Goal: Transaction & Acquisition: Purchase product/service

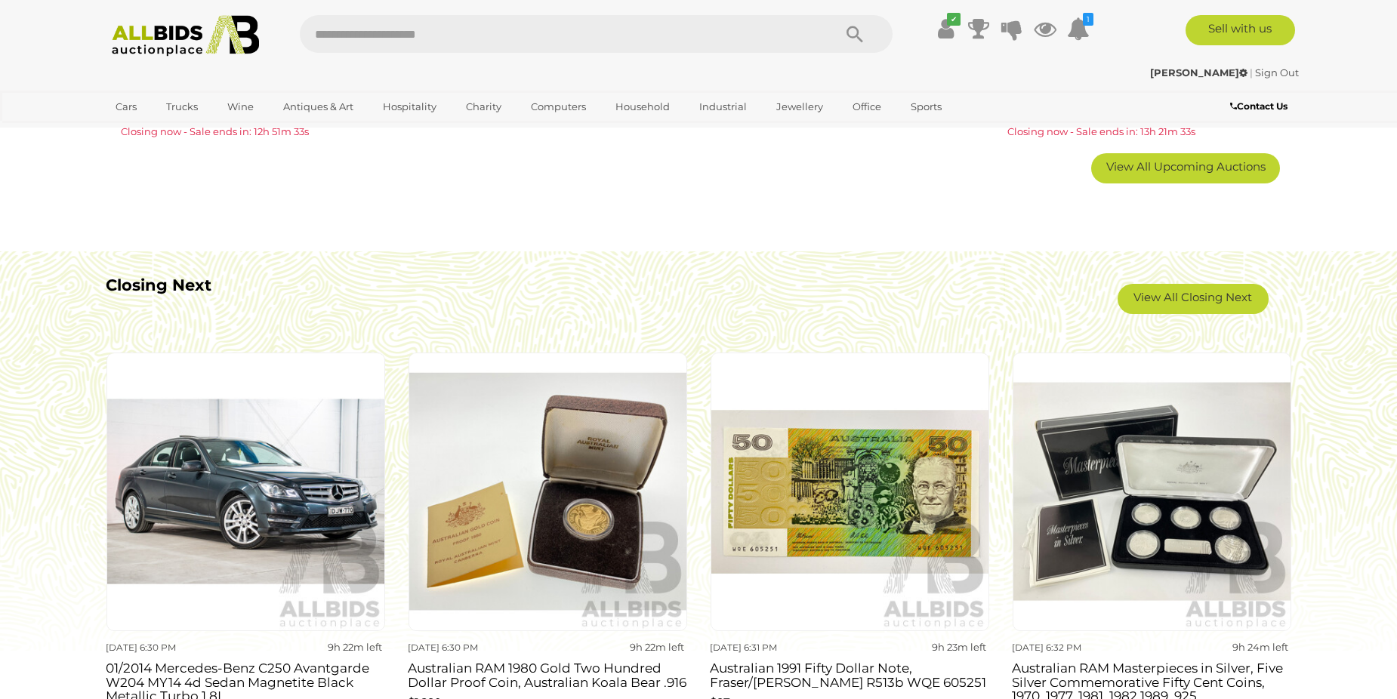
scroll to position [1284, 0]
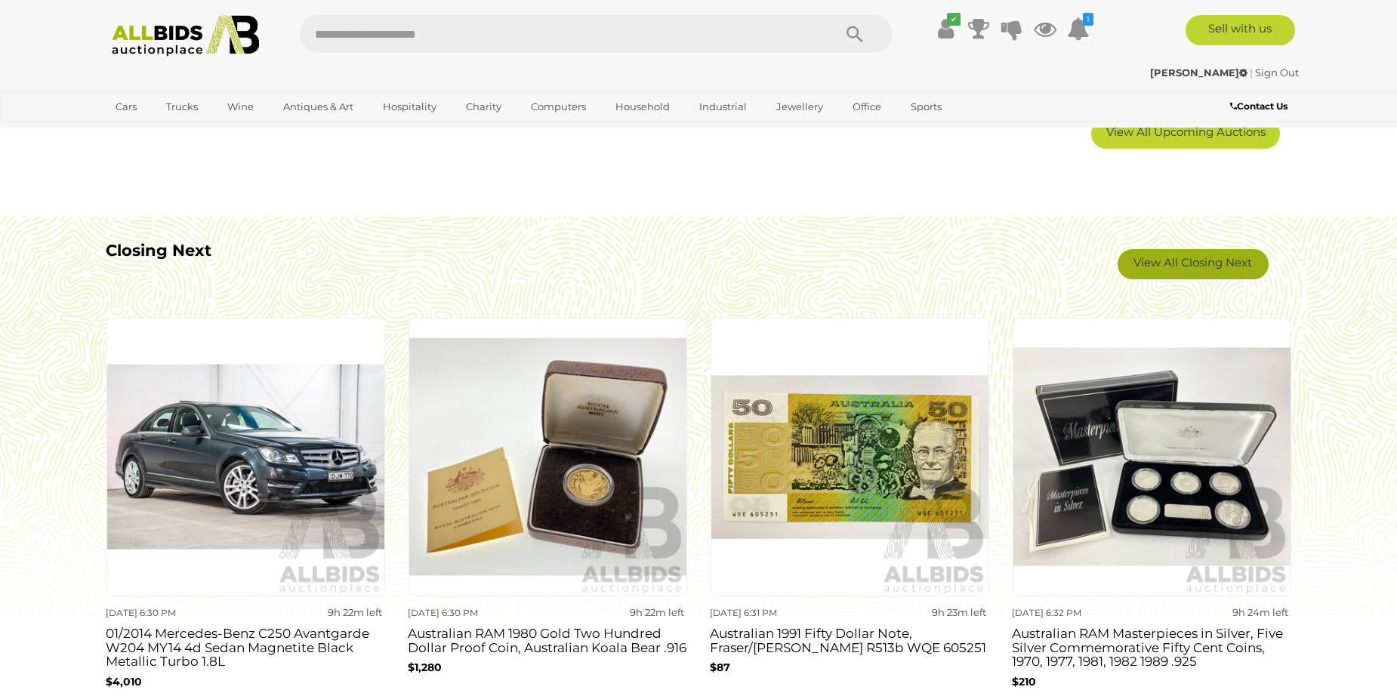
click at [1173, 258] on link "View All Closing Next" at bounding box center [1193, 264] width 151 height 30
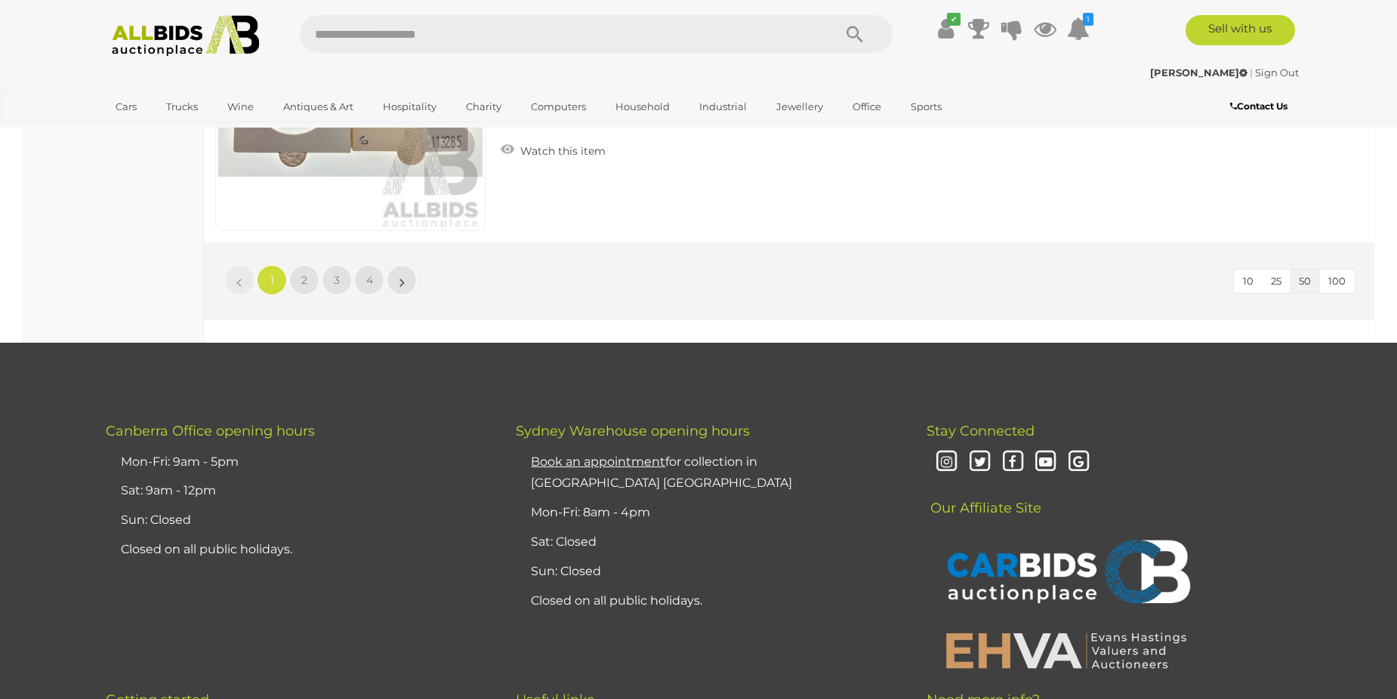
scroll to position [14502, 0]
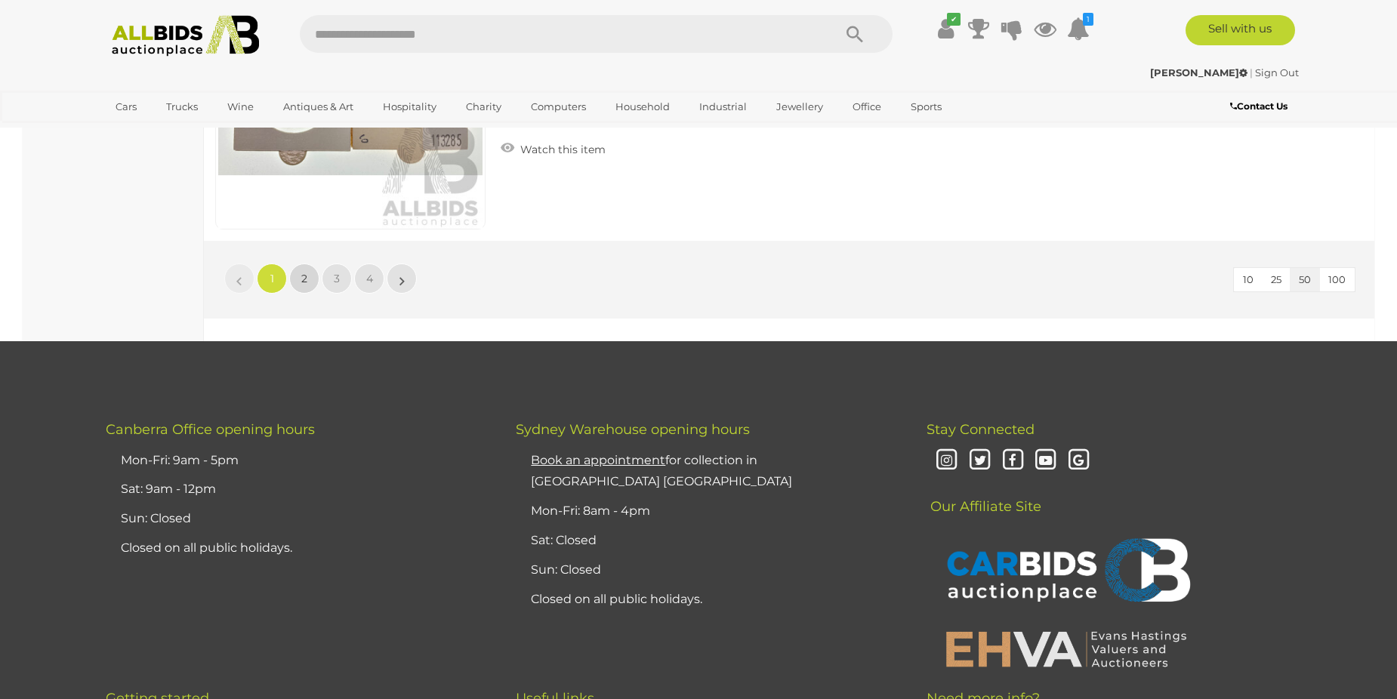
click at [308, 274] on link "2" at bounding box center [304, 279] width 30 height 30
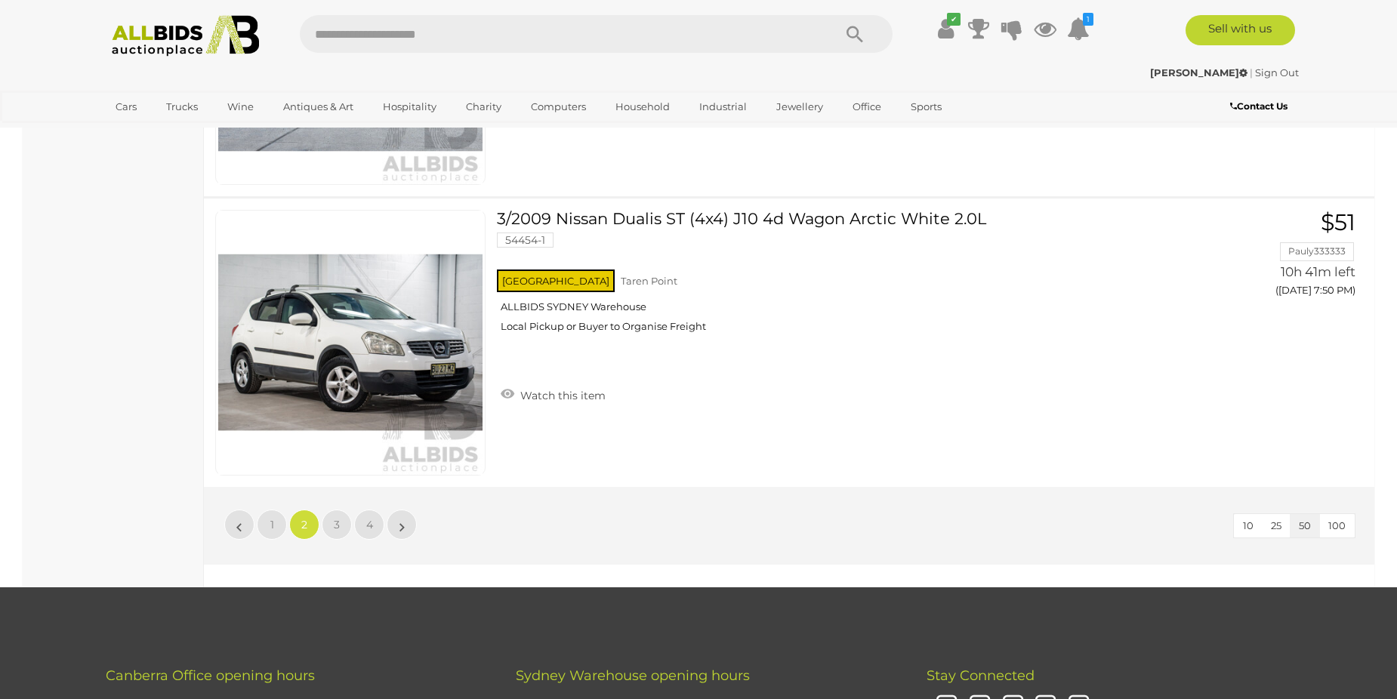
scroll to position [14403, 0]
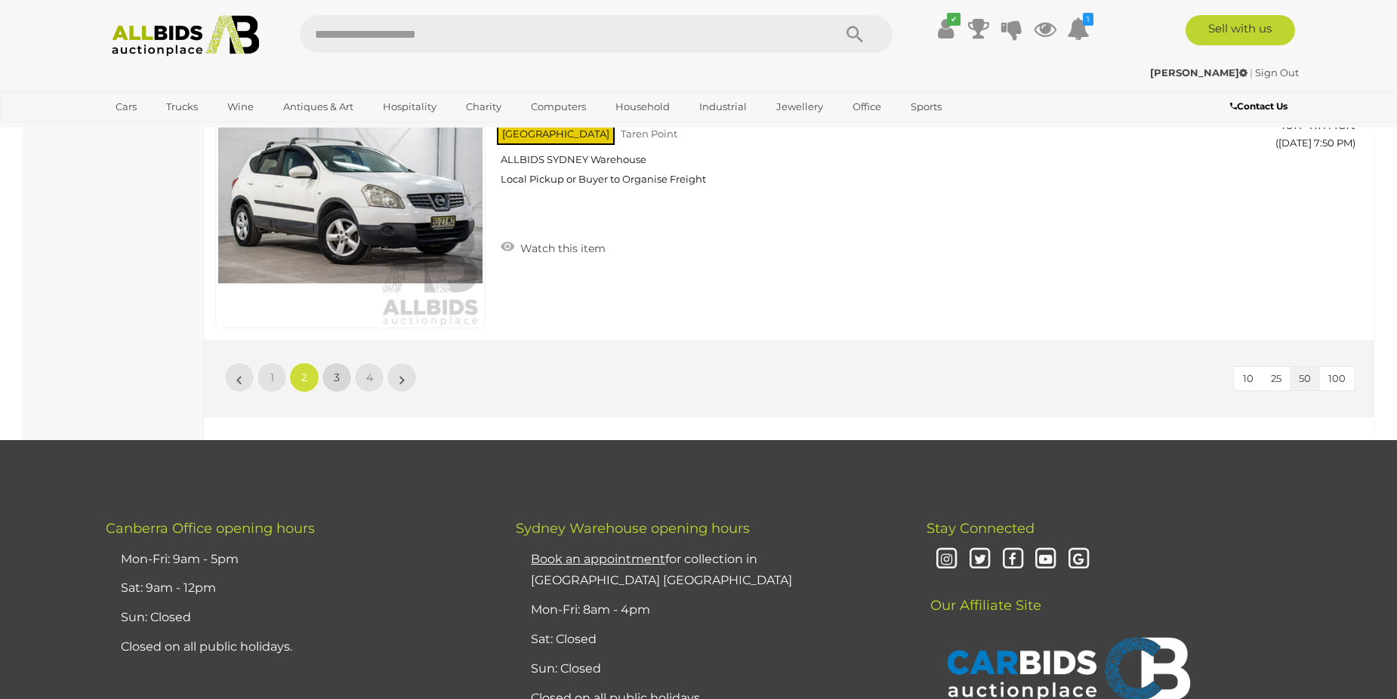
click at [340, 381] on link "3" at bounding box center [337, 378] width 30 height 30
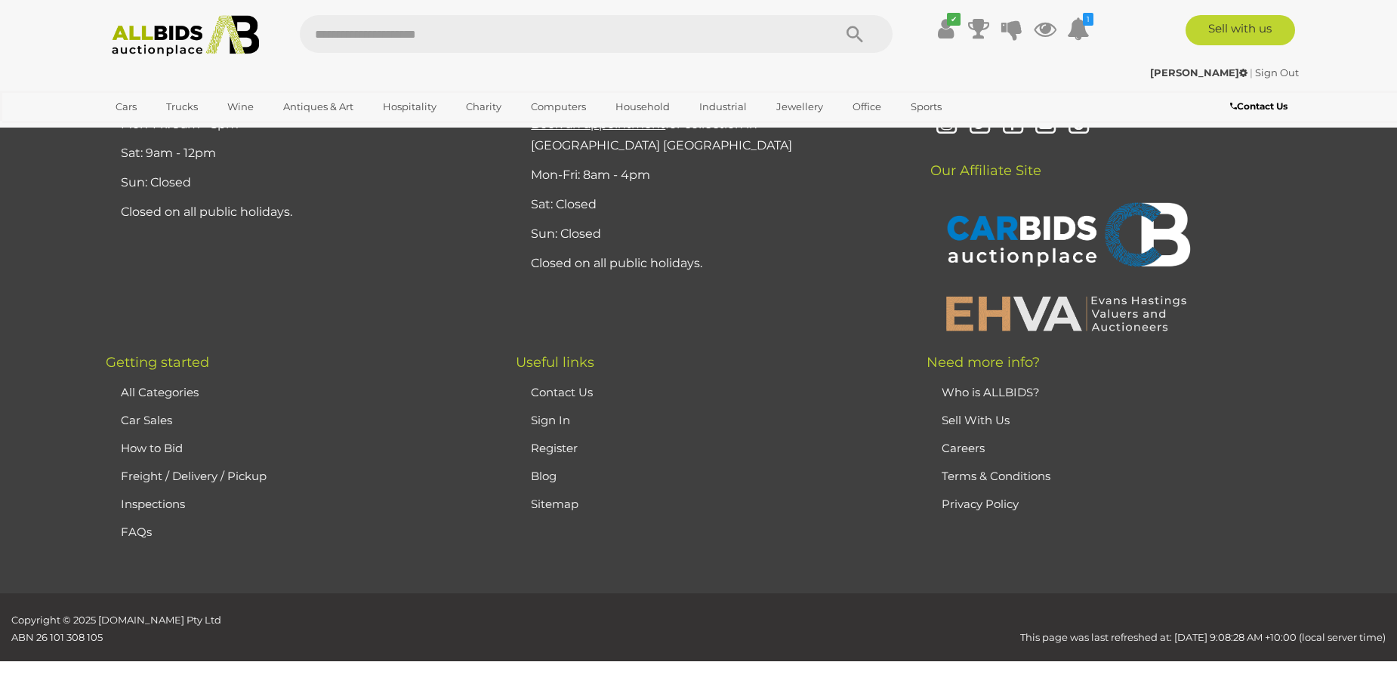
scroll to position [52, 0]
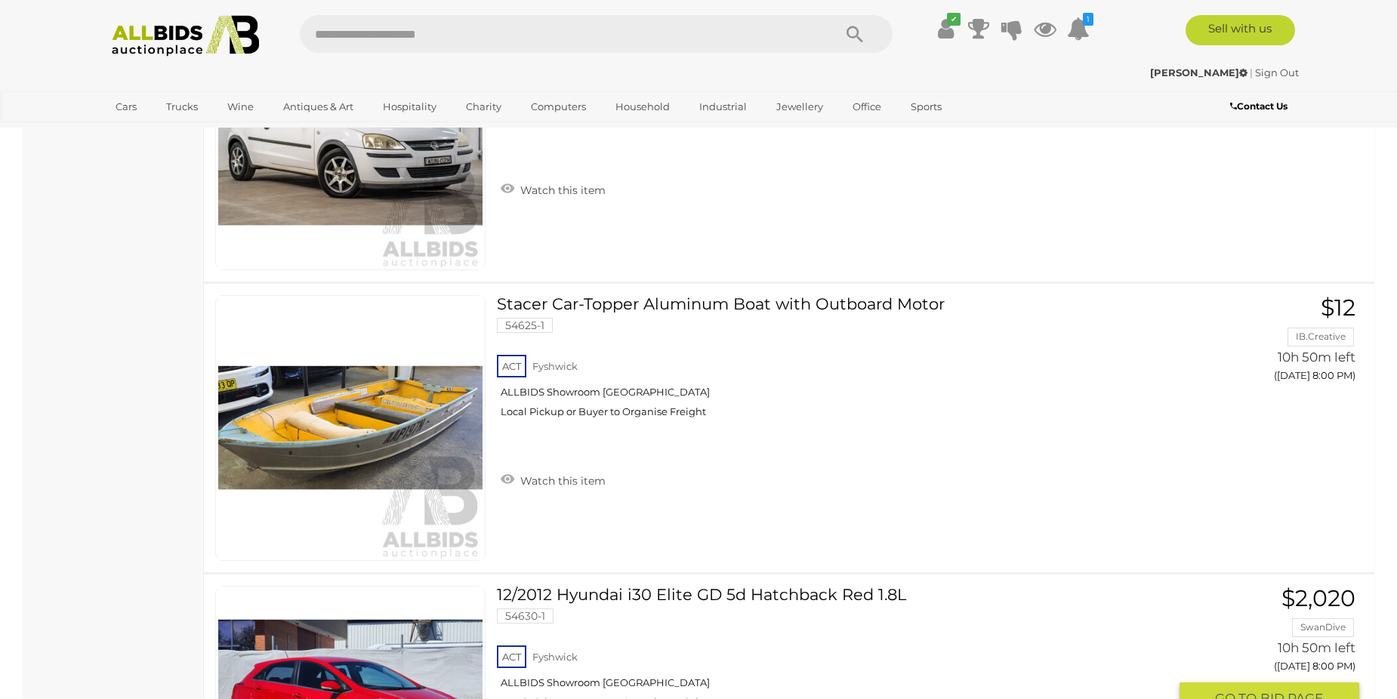
scroll to position [3678, 0]
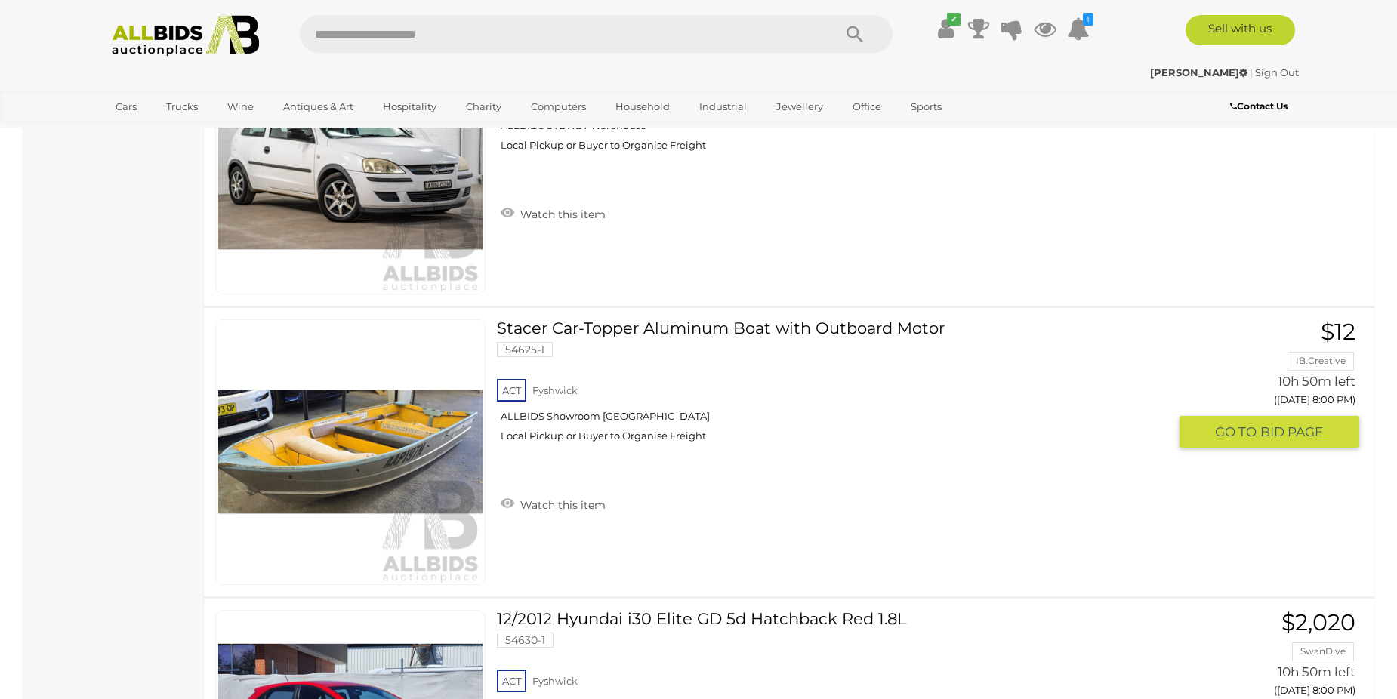
click at [357, 447] on link at bounding box center [350, 453] width 270 height 266
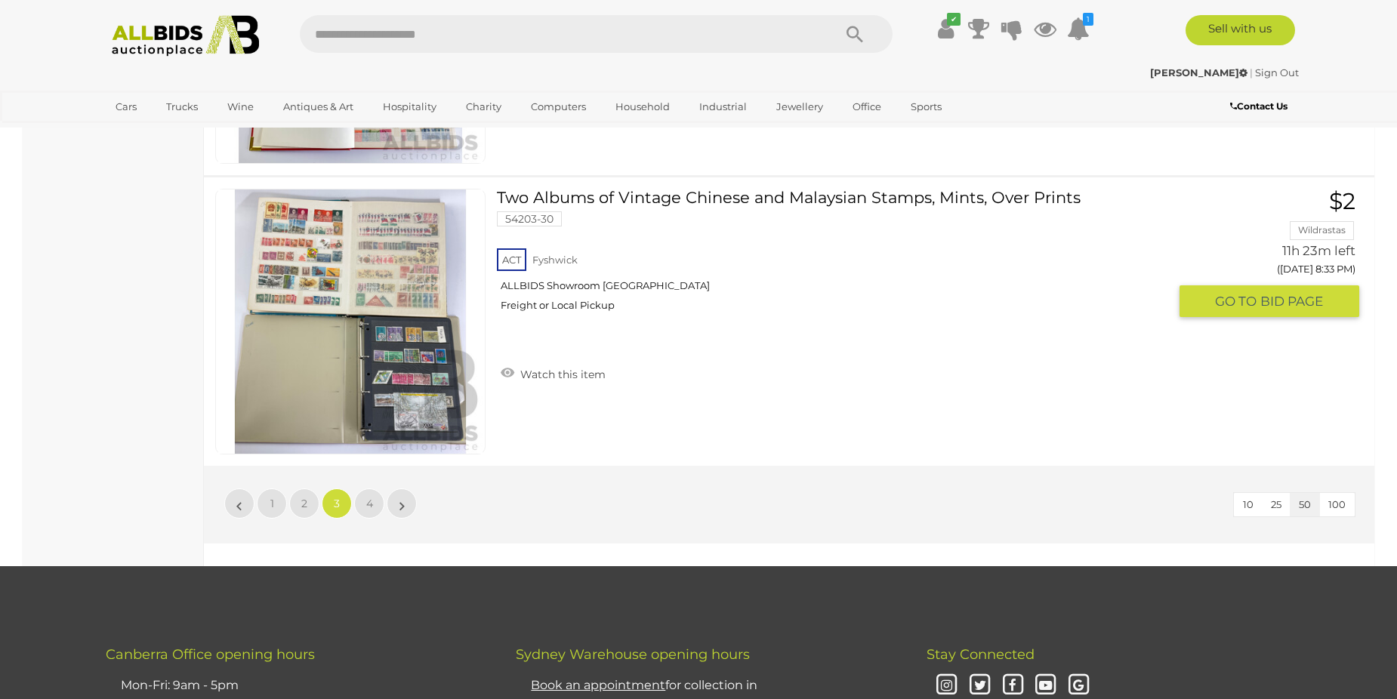
scroll to position [14555, 0]
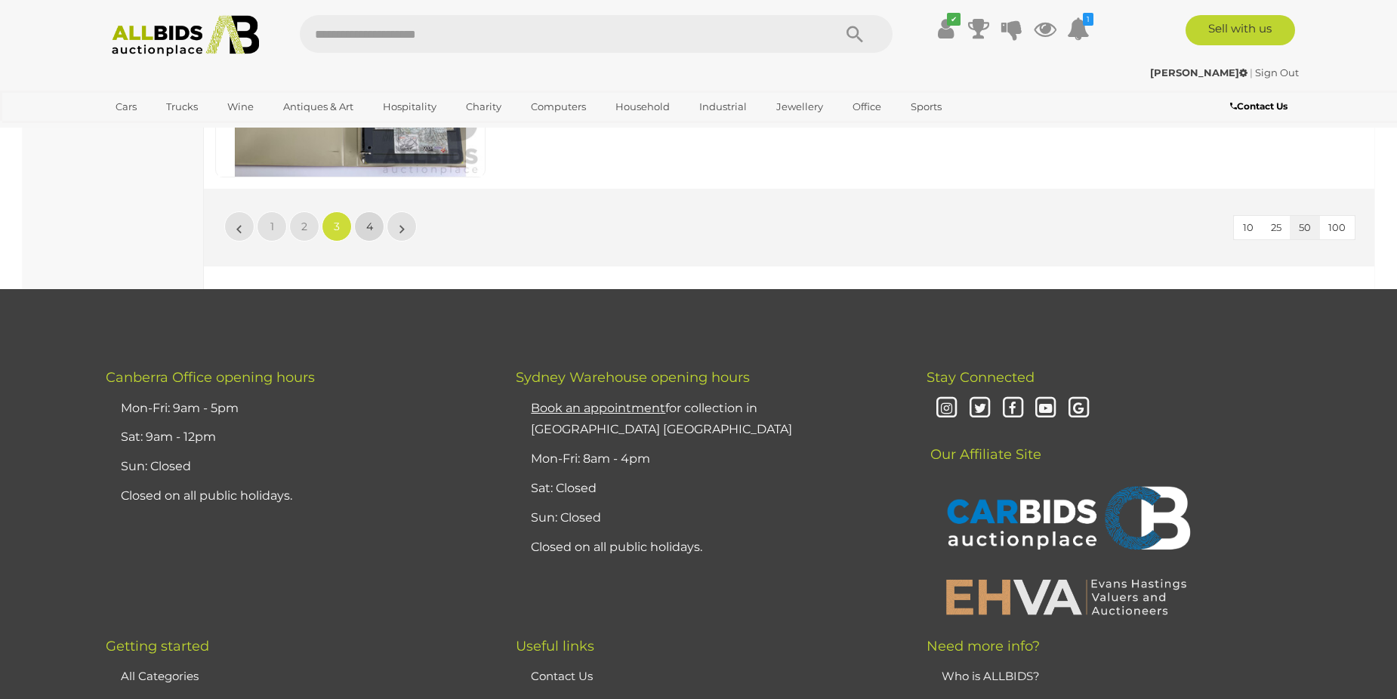
click at [368, 229] on span "4" at bounding box center [369, 227] width 7 height 14
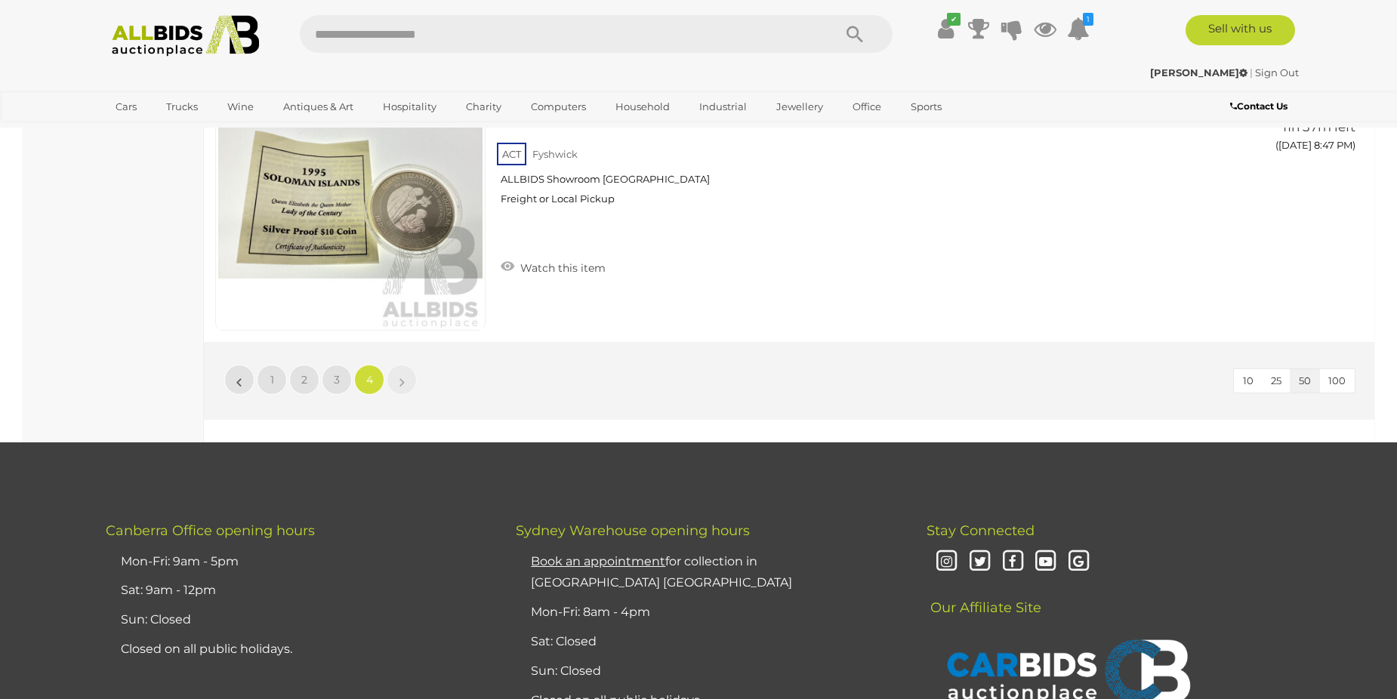
scroll to position [4055, 0]
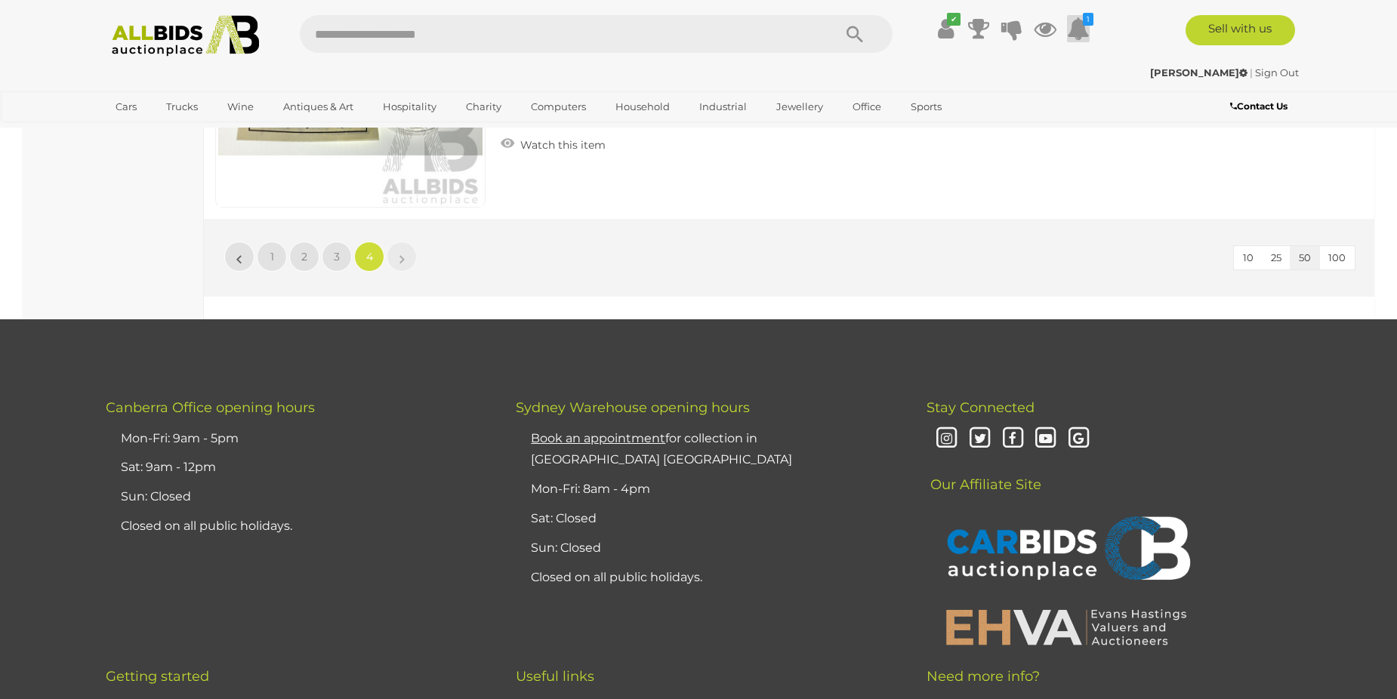
click at [1074, 31] on icon at bounding box center [1078, 28] width 23 height 27
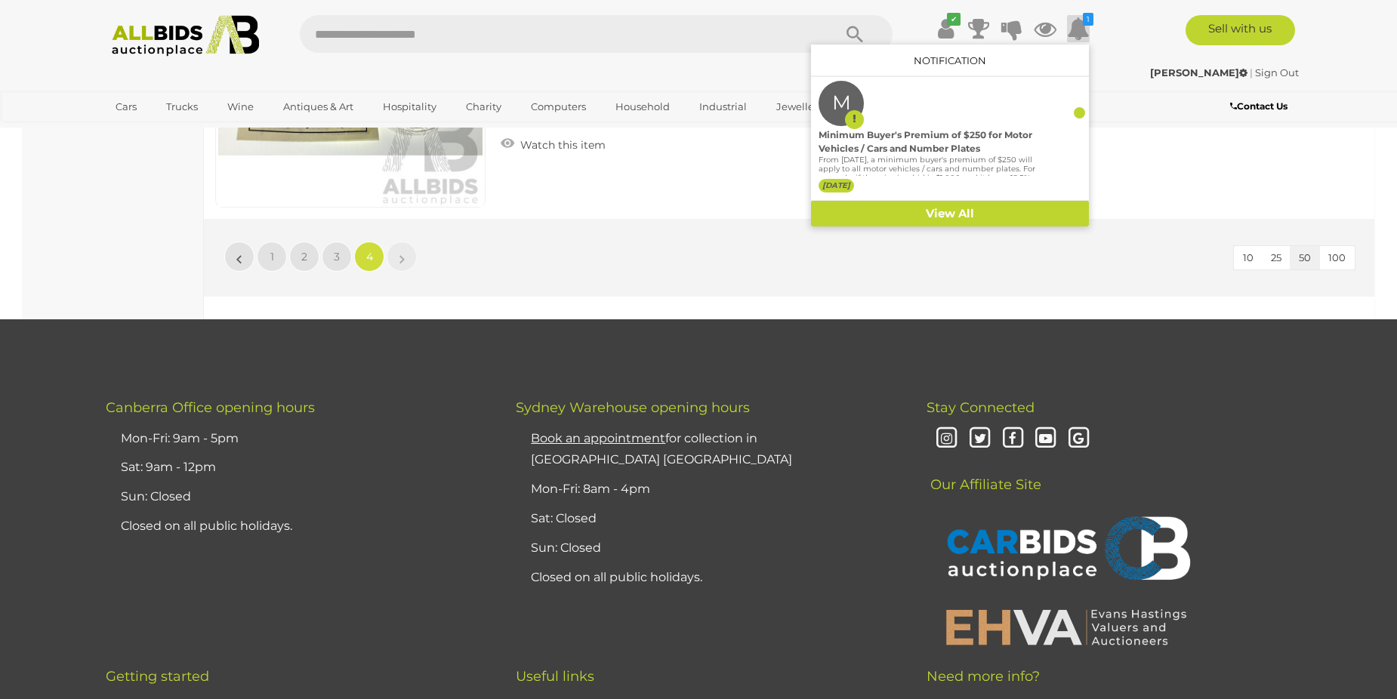
click at [684, 180] on div "Solomon Islands Royal Mint 1995 Silver Ten Dollar Proof Coin, Lady of the Centu…" at bounding box center [789, 75] width 1193 height 289
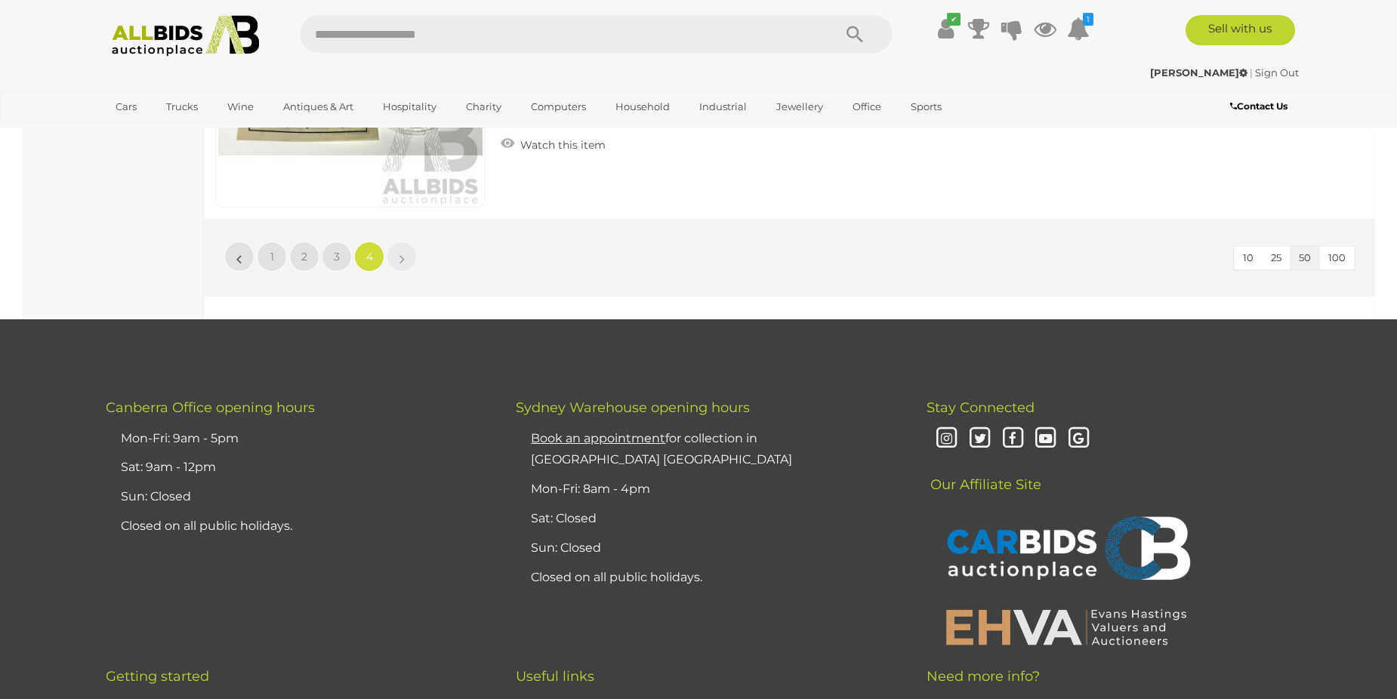
scroll to position [52, 0]
